Goal: Find specific page/section: Find specific page/section

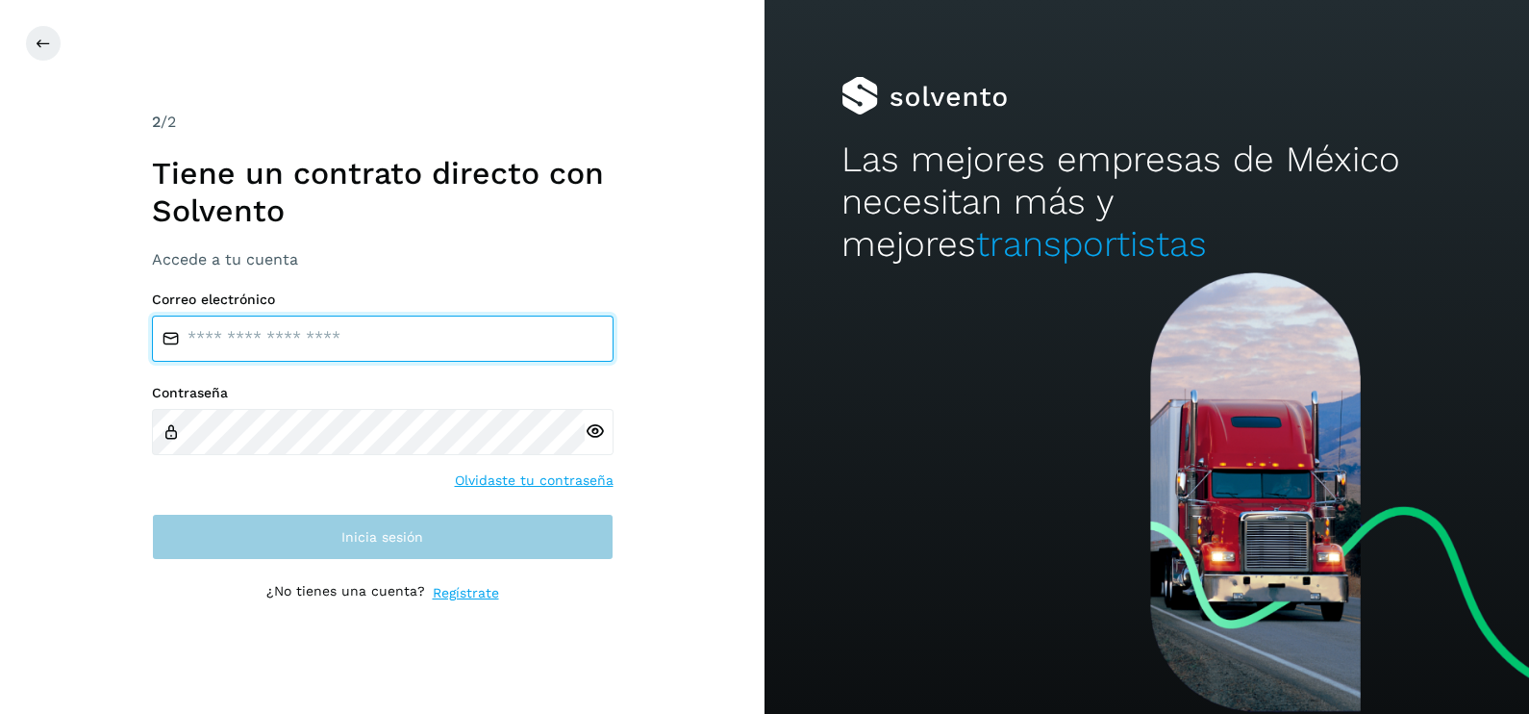
type input "**********"
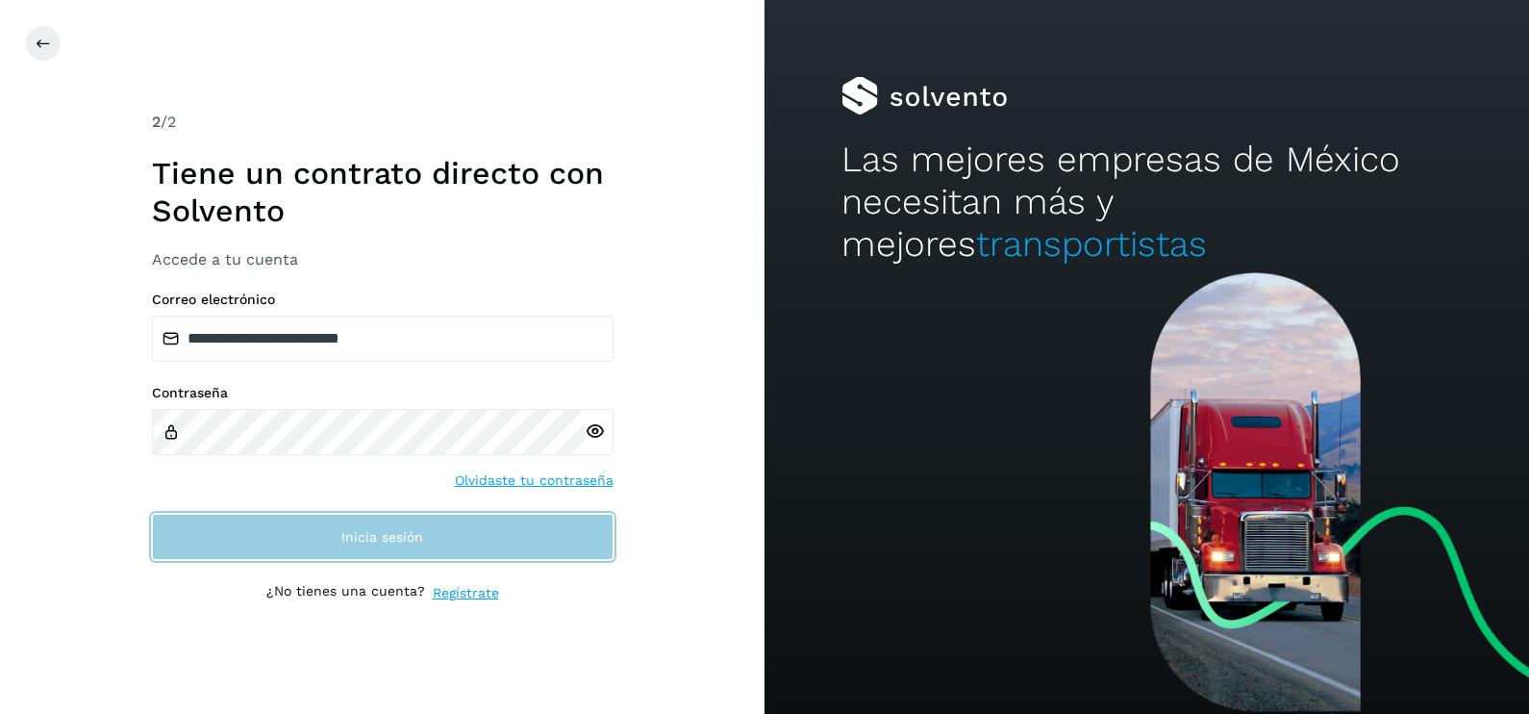
click at [351, 525] on button "Inicia sesión" at bounding box center [383, 537] width 462 height 46
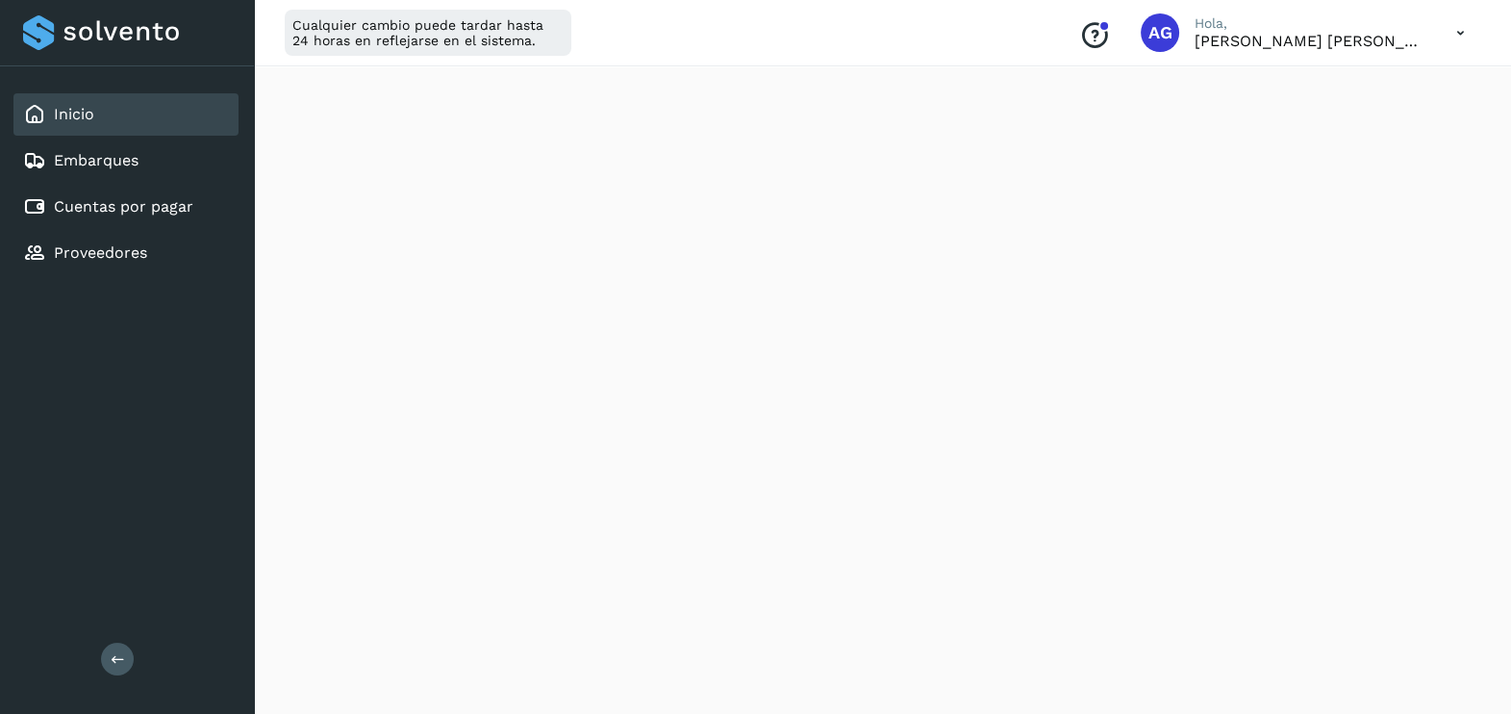
scroll to position [995, 0]
click at [100, 202] on link "Cuentas por pagar" at bounding box center [123, 206] width 139 height 18
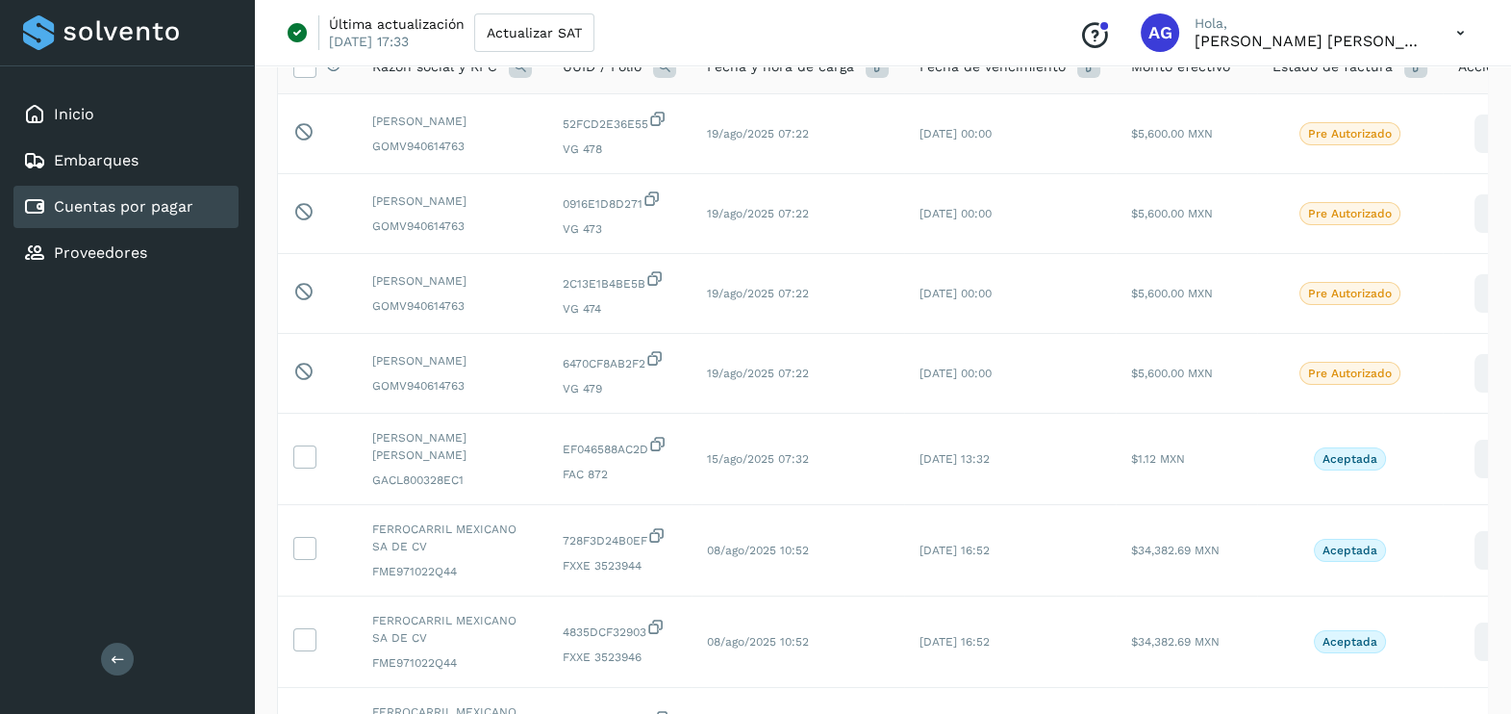
scroll to position [243, 0]
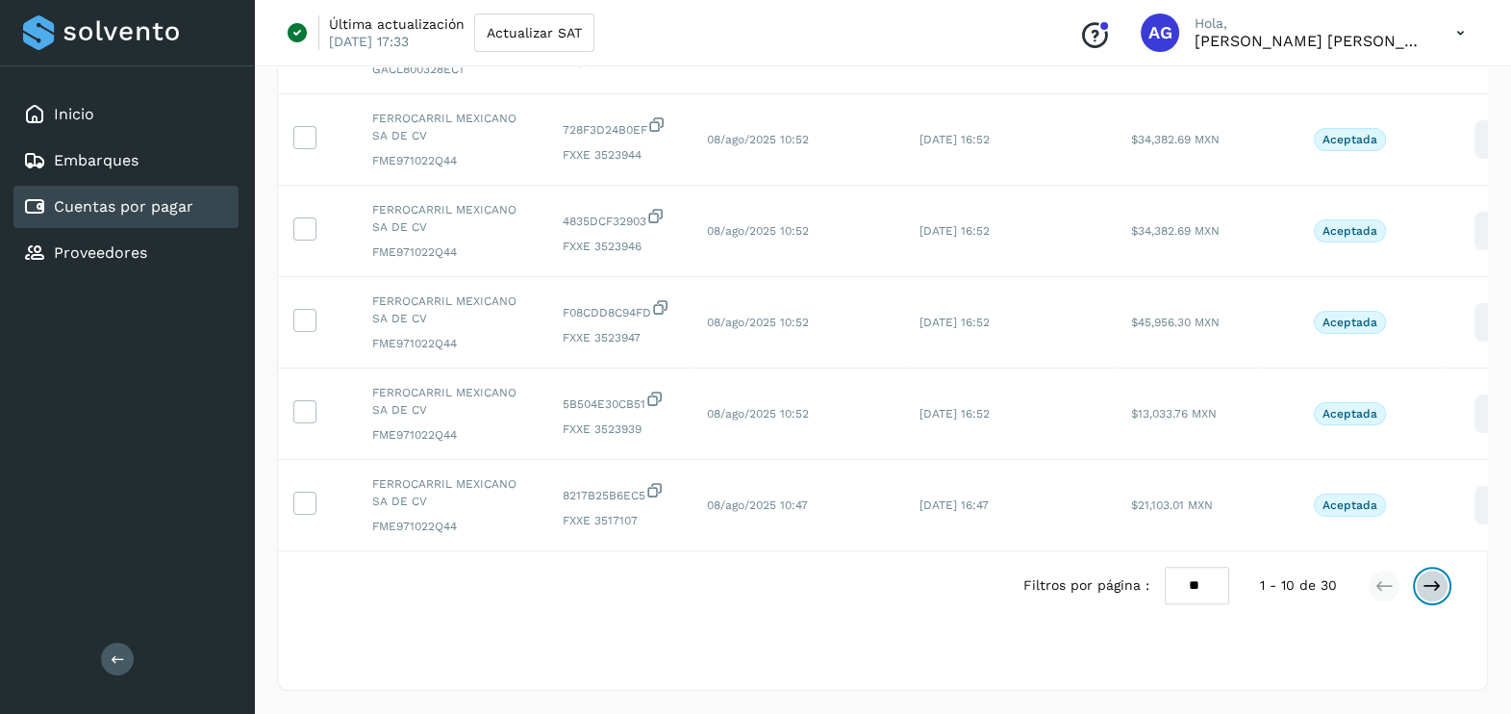
click at [1420, 587] on button at bounding box center [1432, 585] width 33 height 33
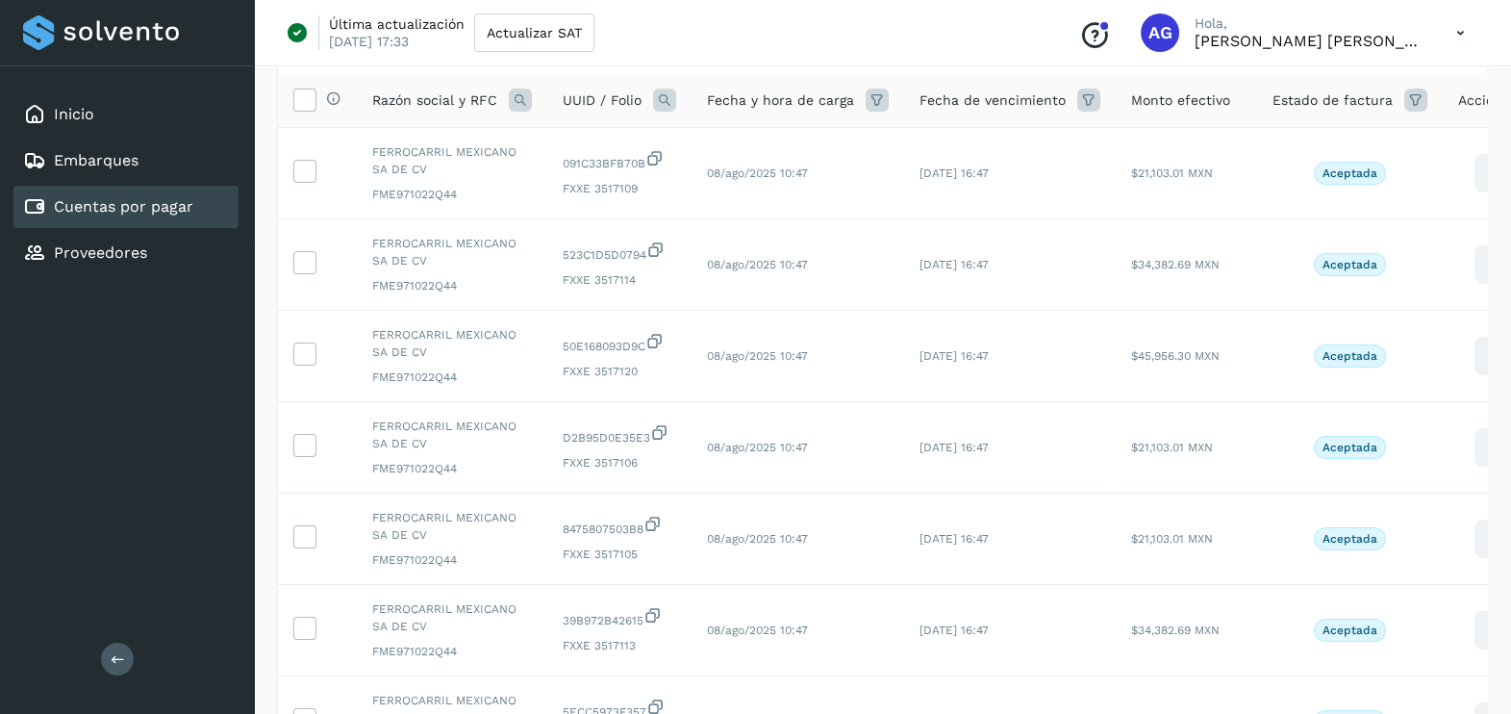
scroll to position [645, 0]
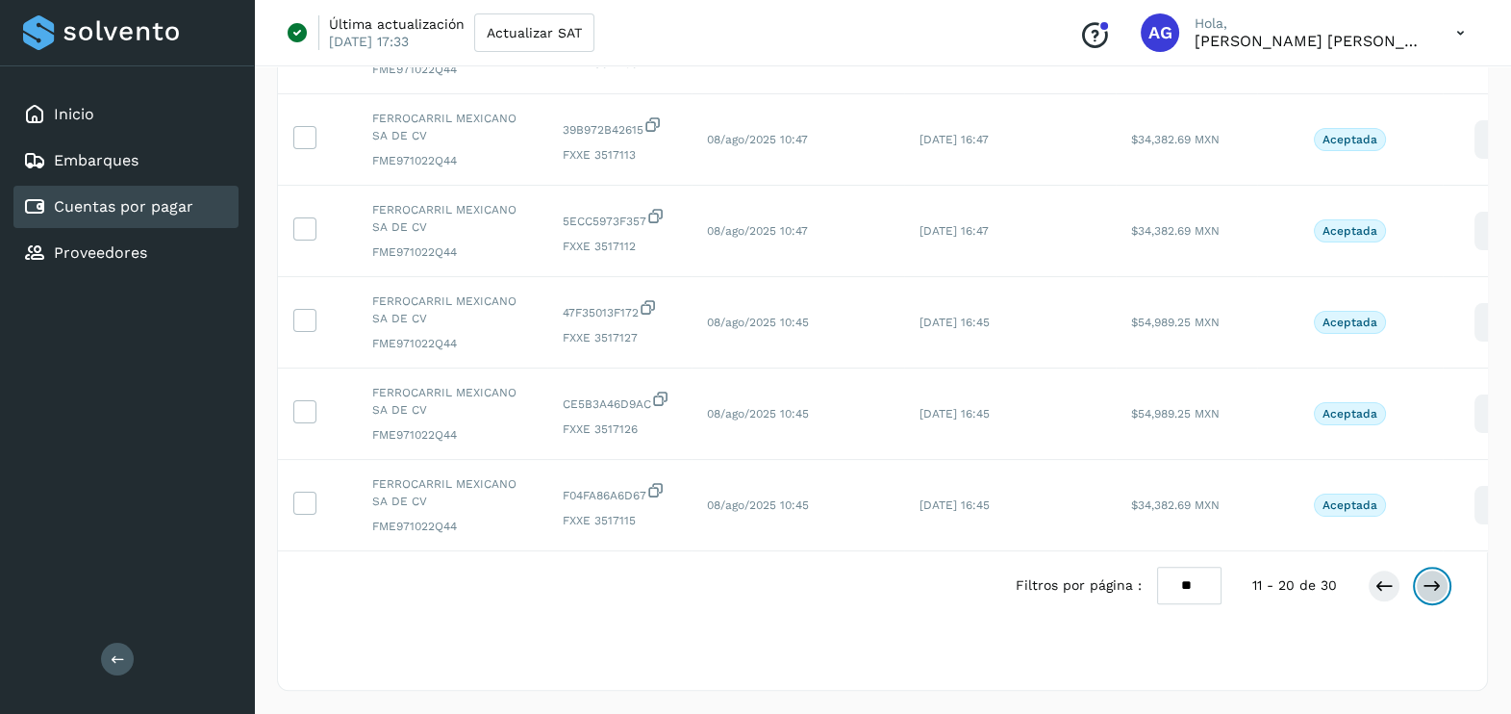
click at [1435, 587] on icon at bounding box center [1431, 585] width 19 height 19
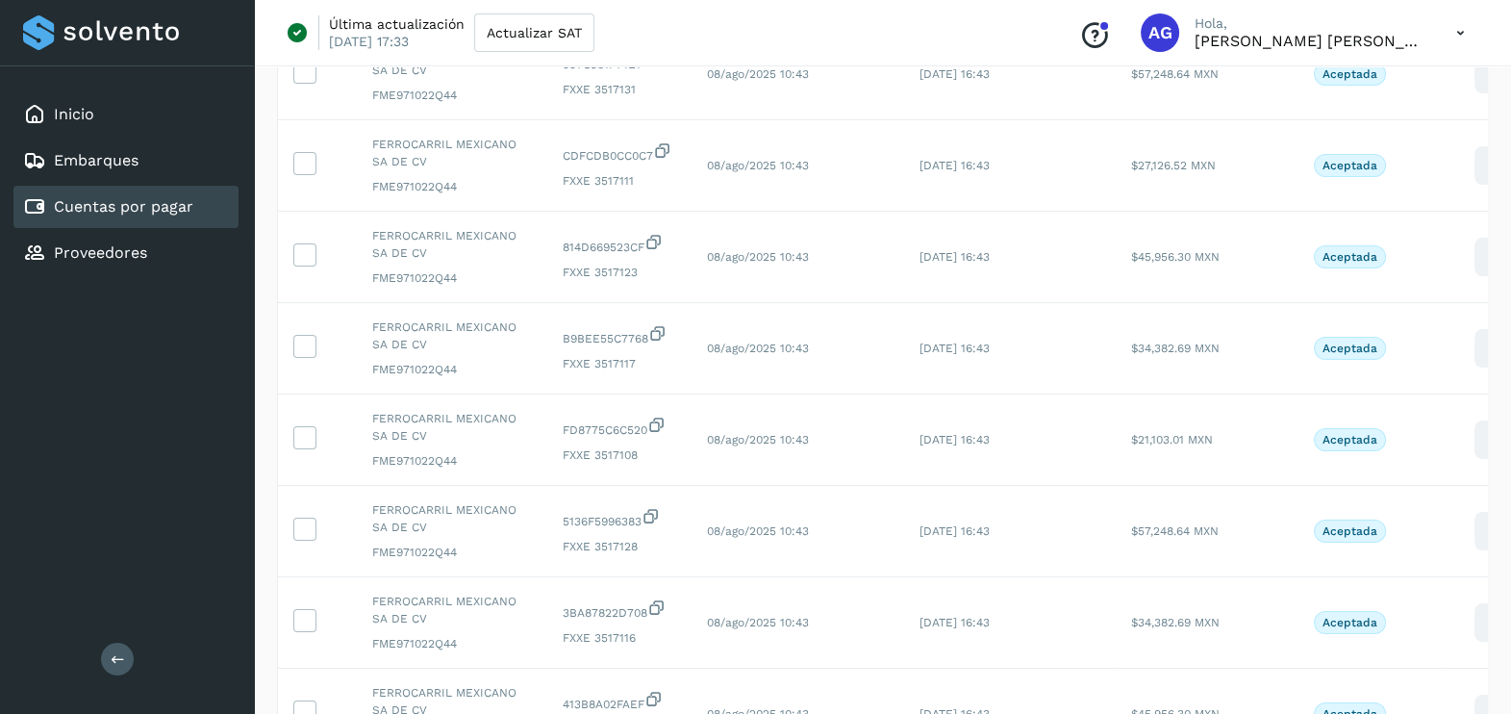
scroll to position [651, 0]
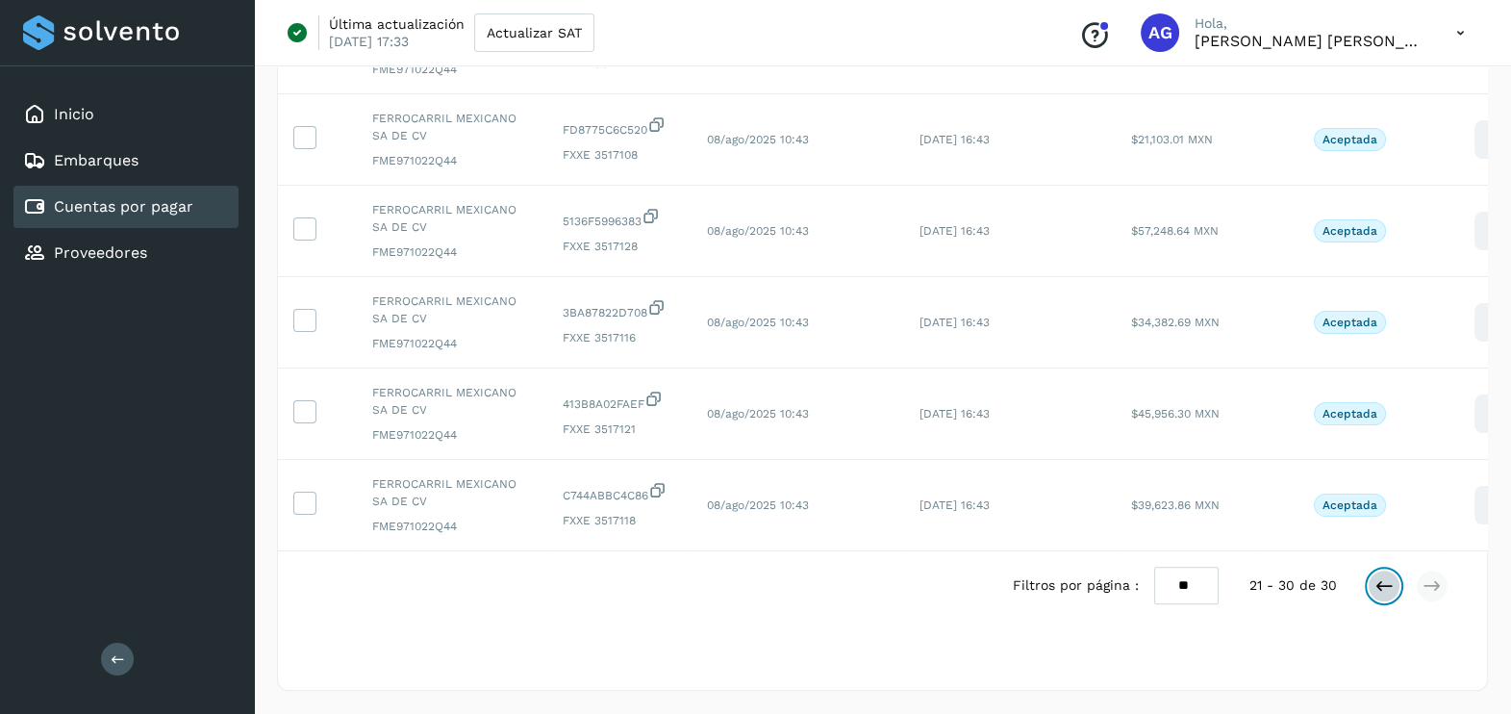
click at [1375, 588] on icon at bounding box center [1383, 585] width 19 height 19
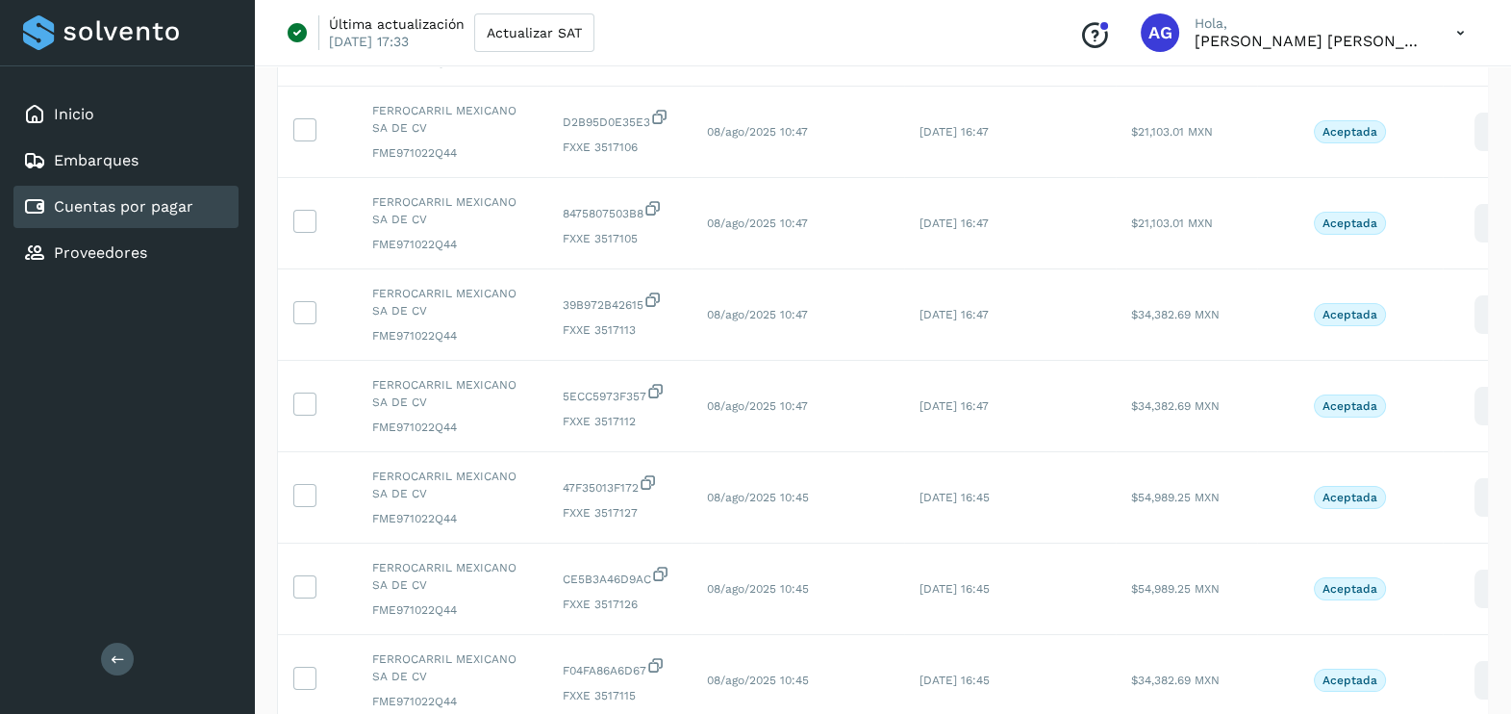
scroll to position [473, 0]
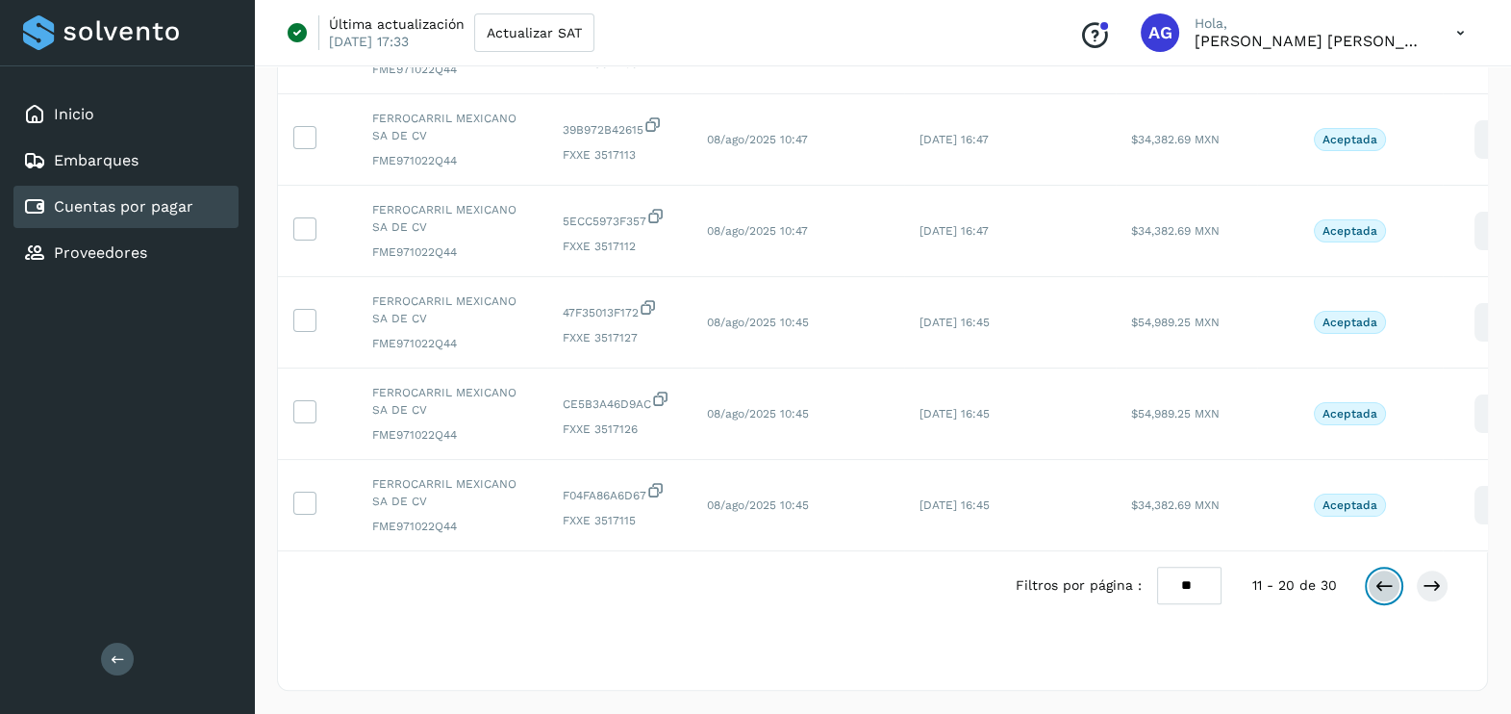
click at [1384, 588] on icon at bounding box center [1383, 585] width 19 height 19
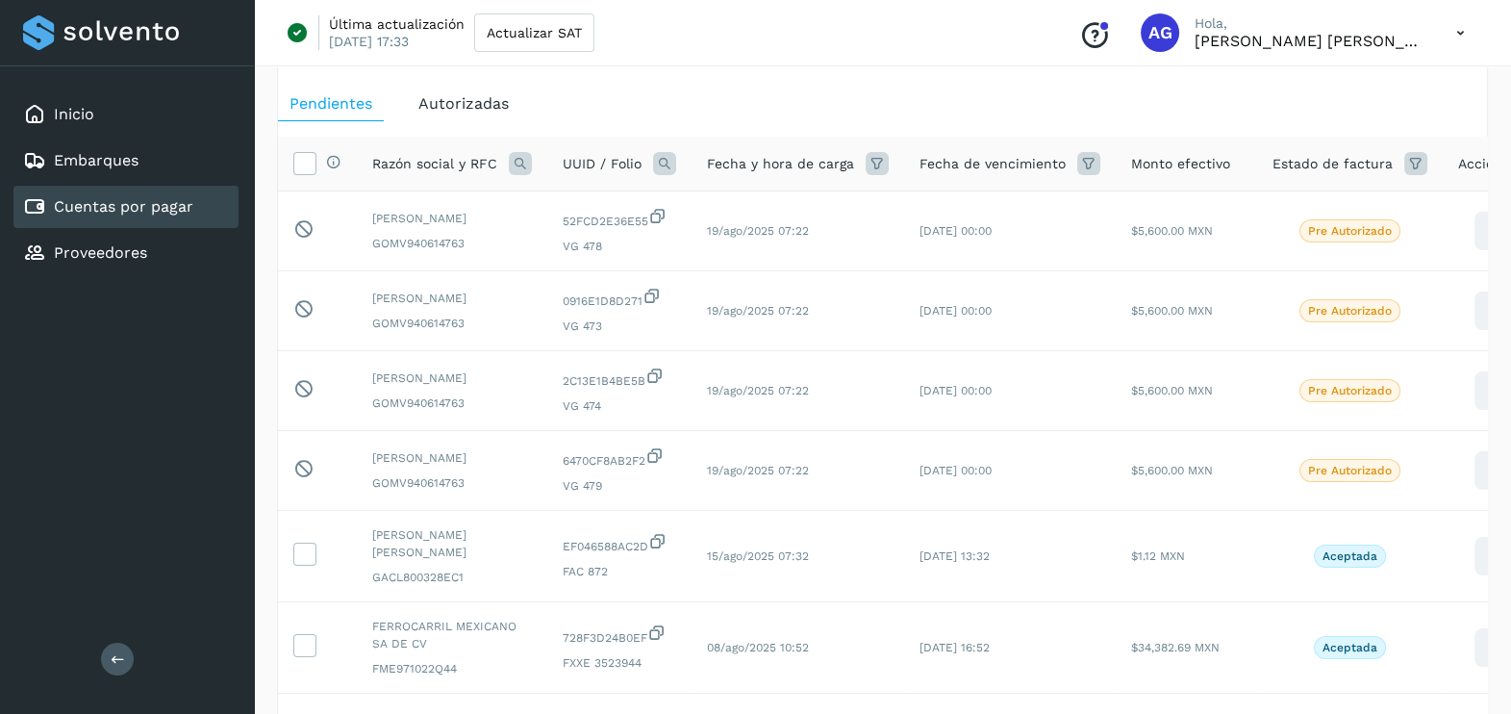
scroll to position [0, 0]
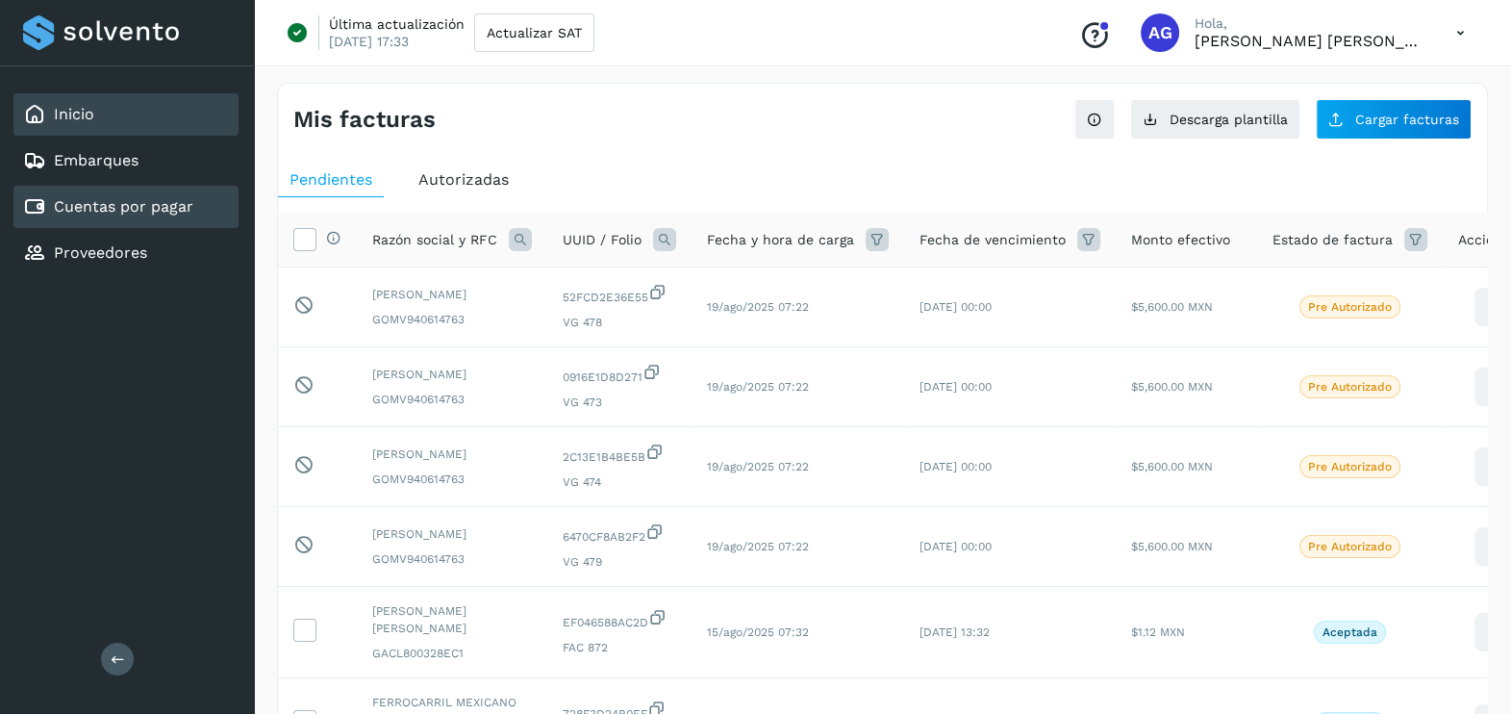
click at [121, 120] on div "Inicio" at bounding box center [125, 114] width 225 height 42
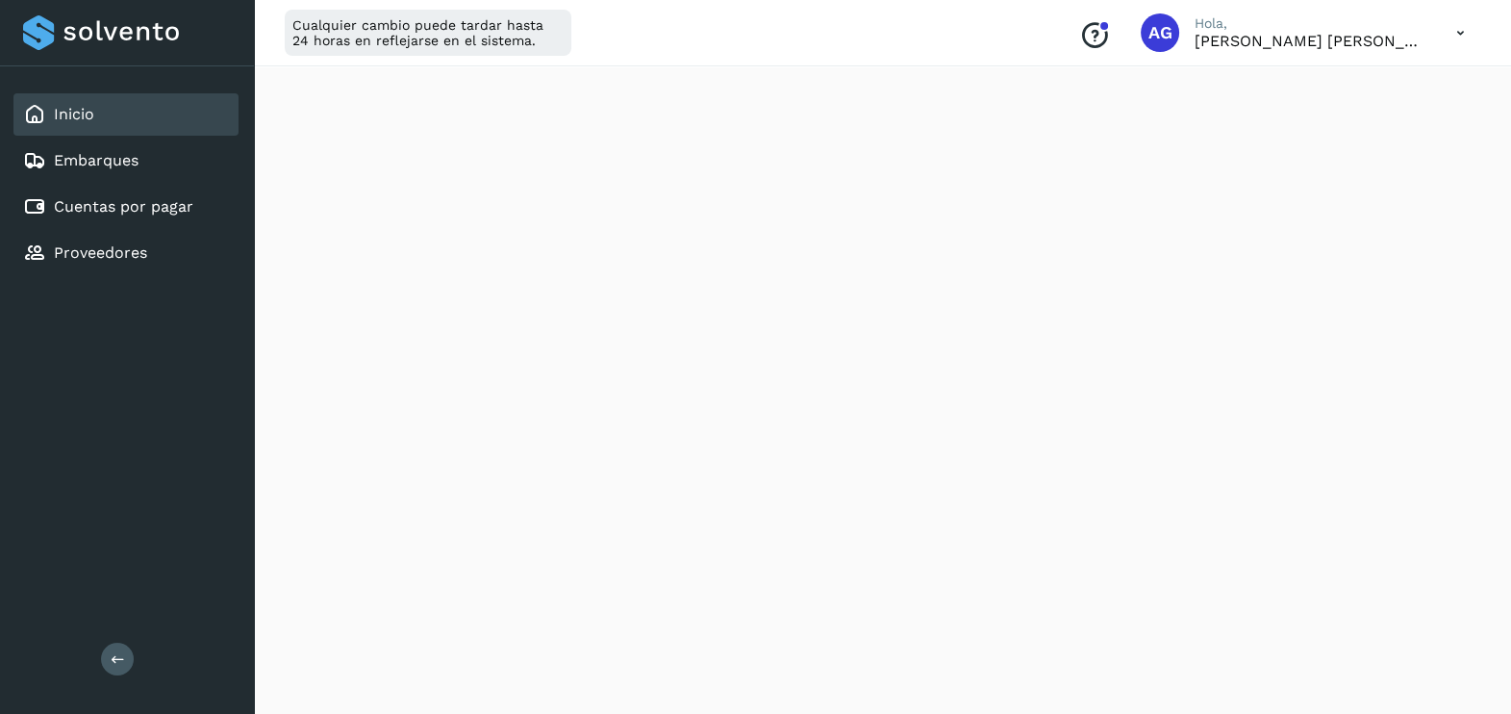
scroll to position [142, 0]
